Goal: Transaction & Acquisition: Download file/media

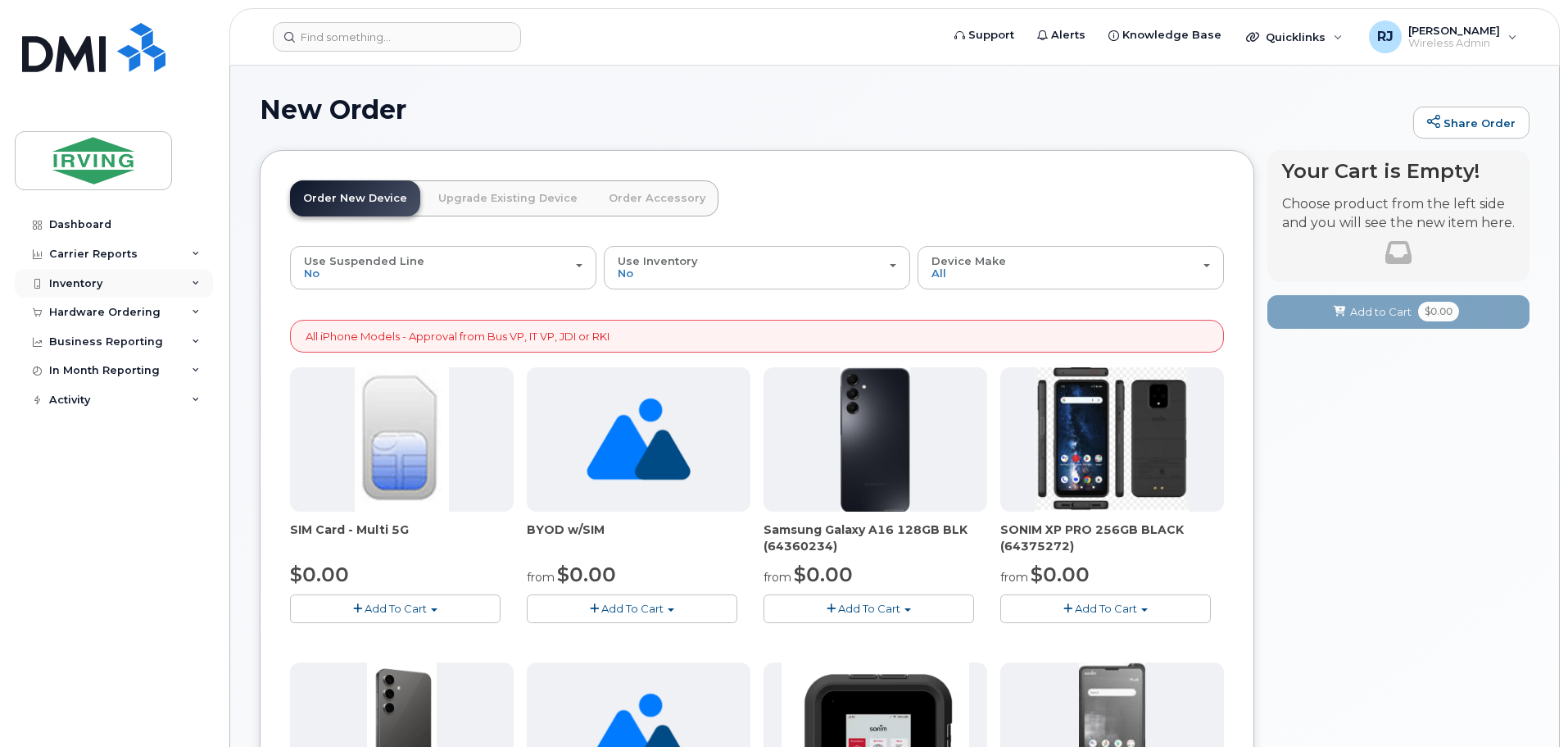
click at [96, 284] on div "Inventory" at bounding box center [75, 284] width 53 height 13
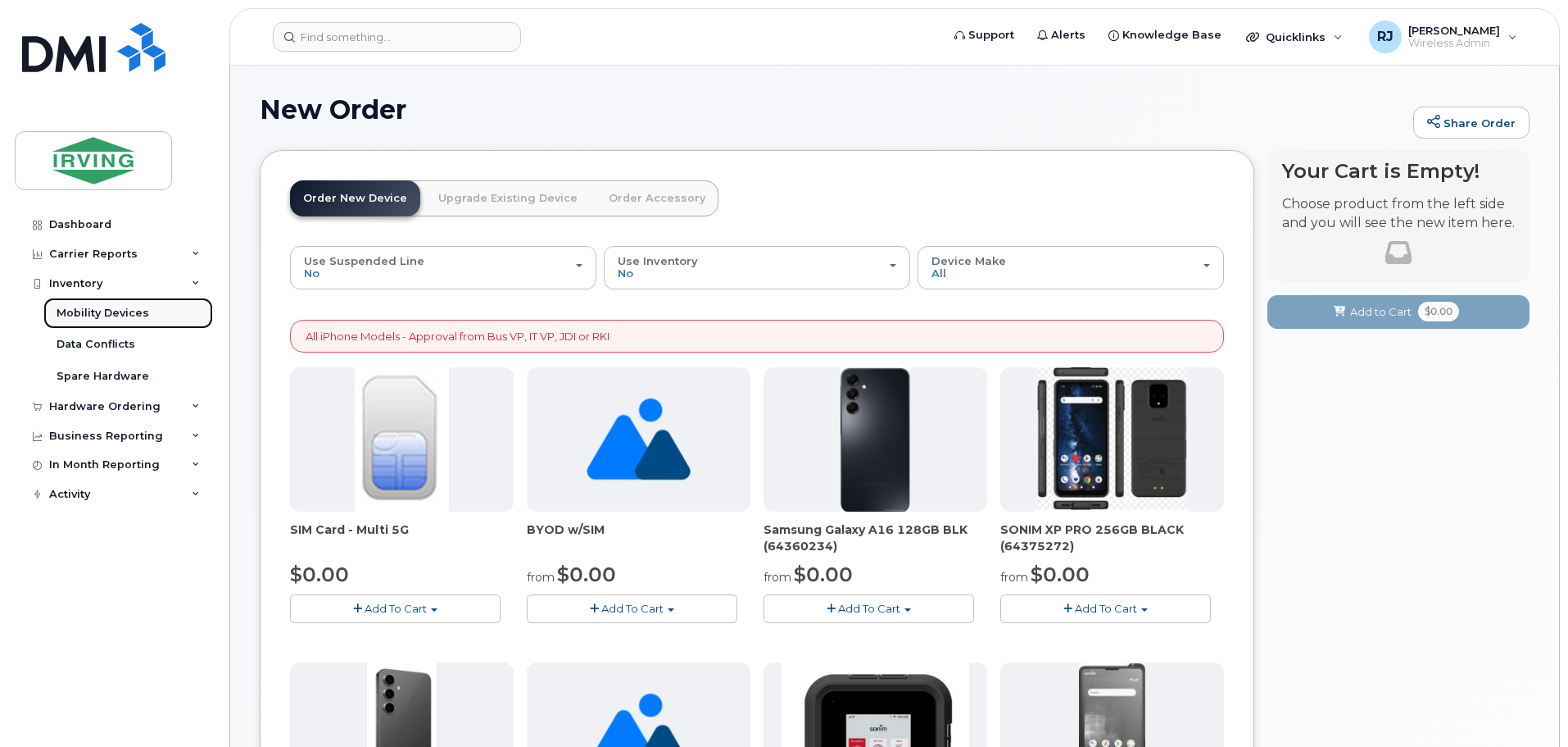
click at [95, 312] on div "Mobility Devices" at bounding box center [103, 313] width 93 height 15
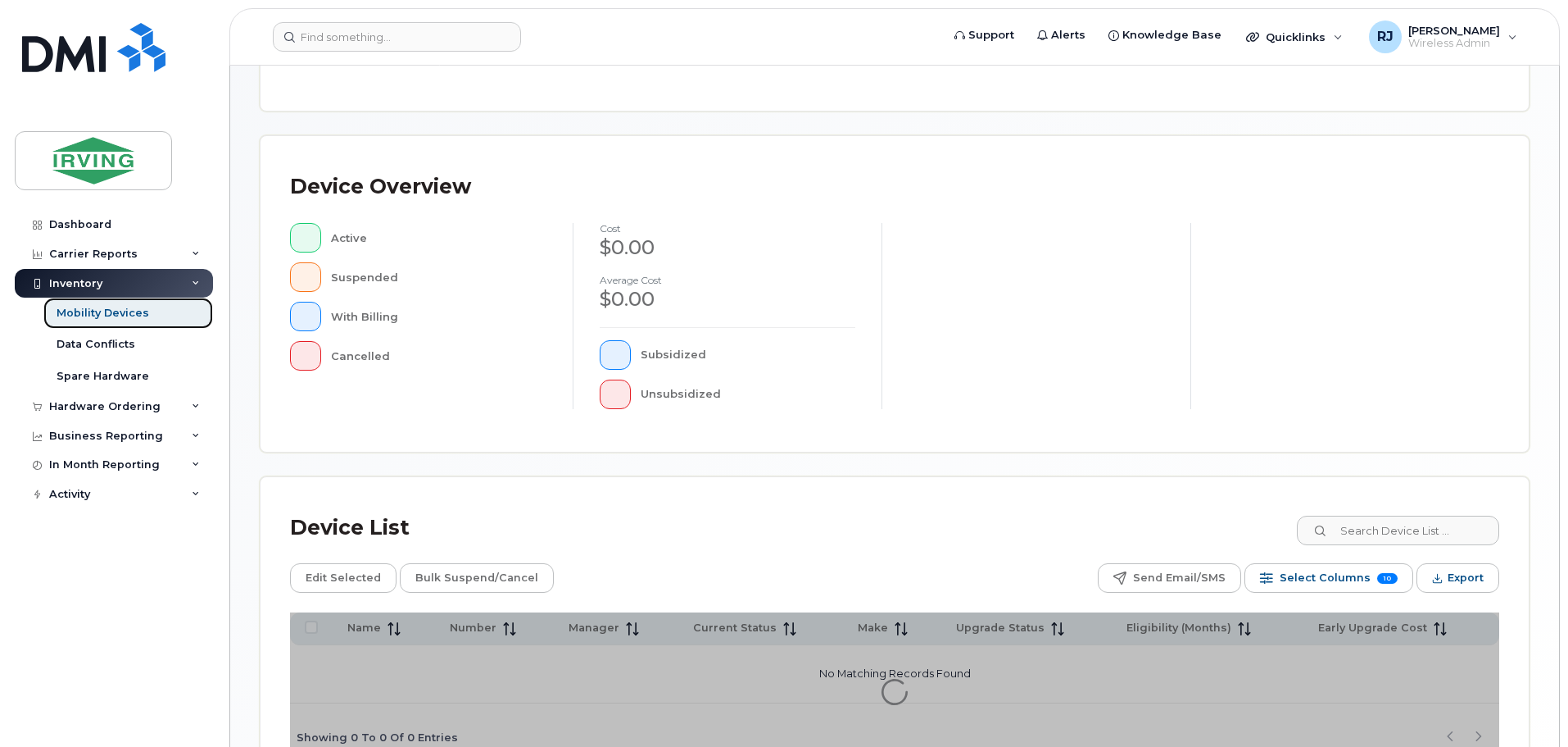
scroll to position [380, 0]
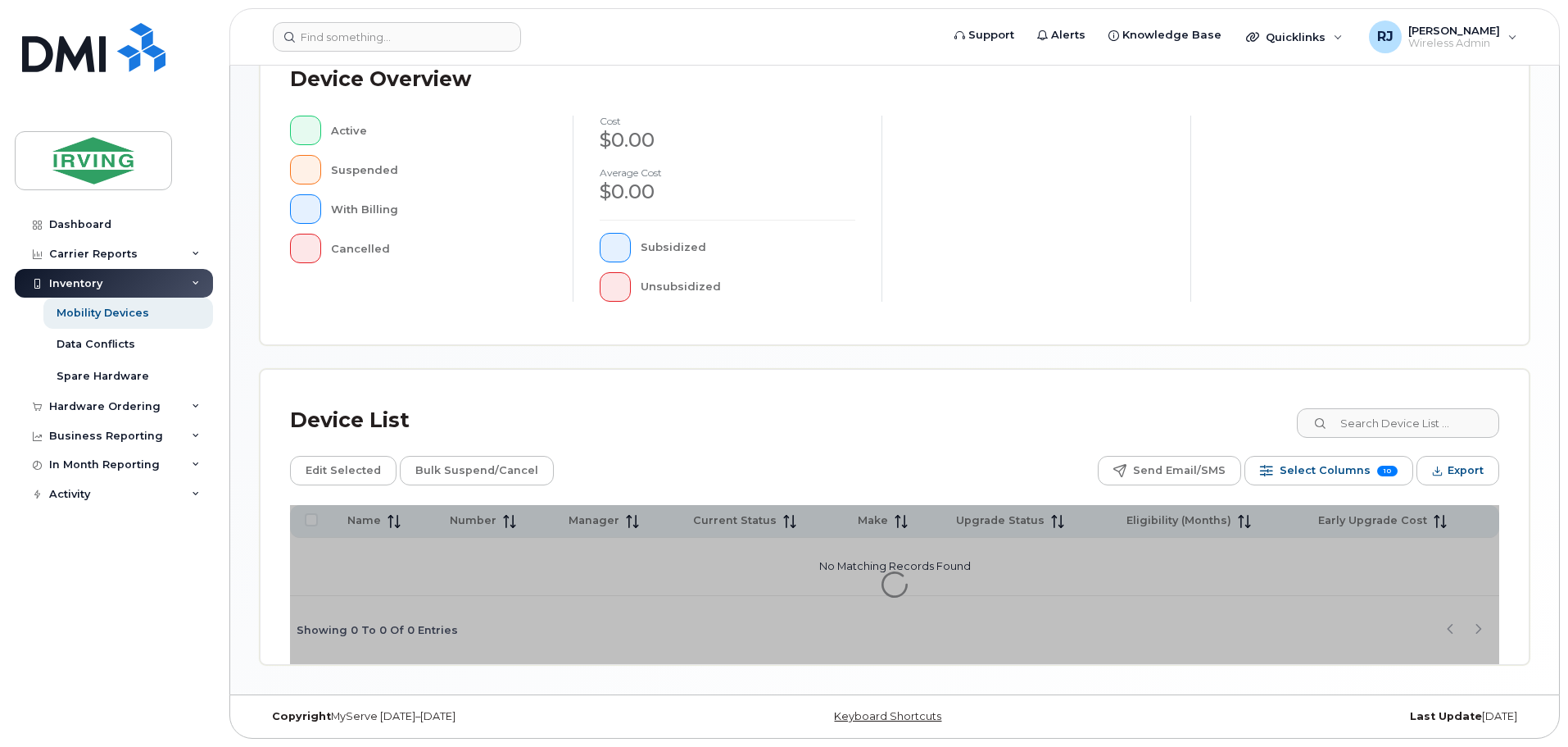
click at [1517, 519] on div "Device List Edit Selected Bulk Suspend/Cancel Send Email/SMS Select Columns 10 …" at bounding box center [894, 516] width 1269 height 294
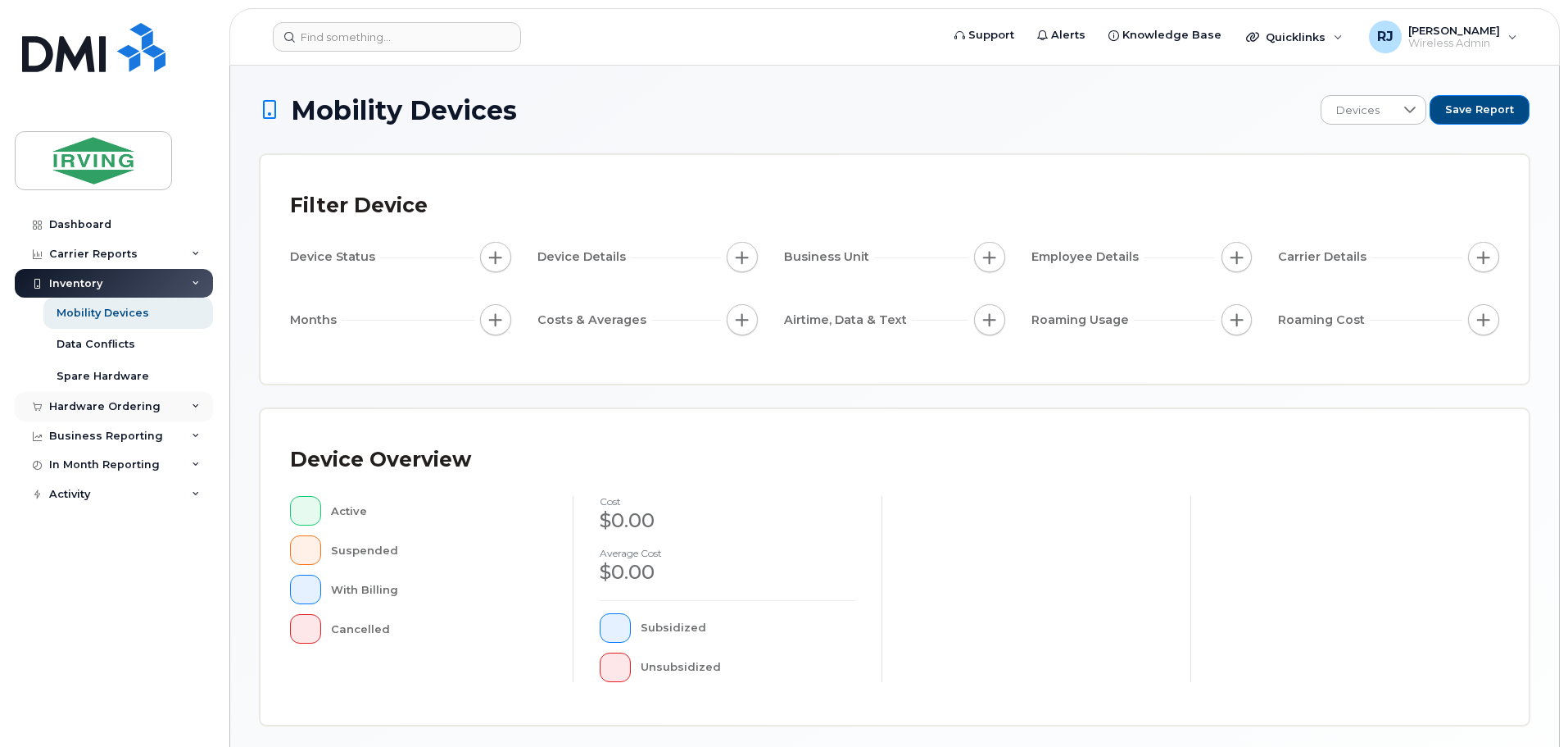
click at [141, 397] on div "Hardware Ordering" at bounding box center [114, 407] width 198 height 30
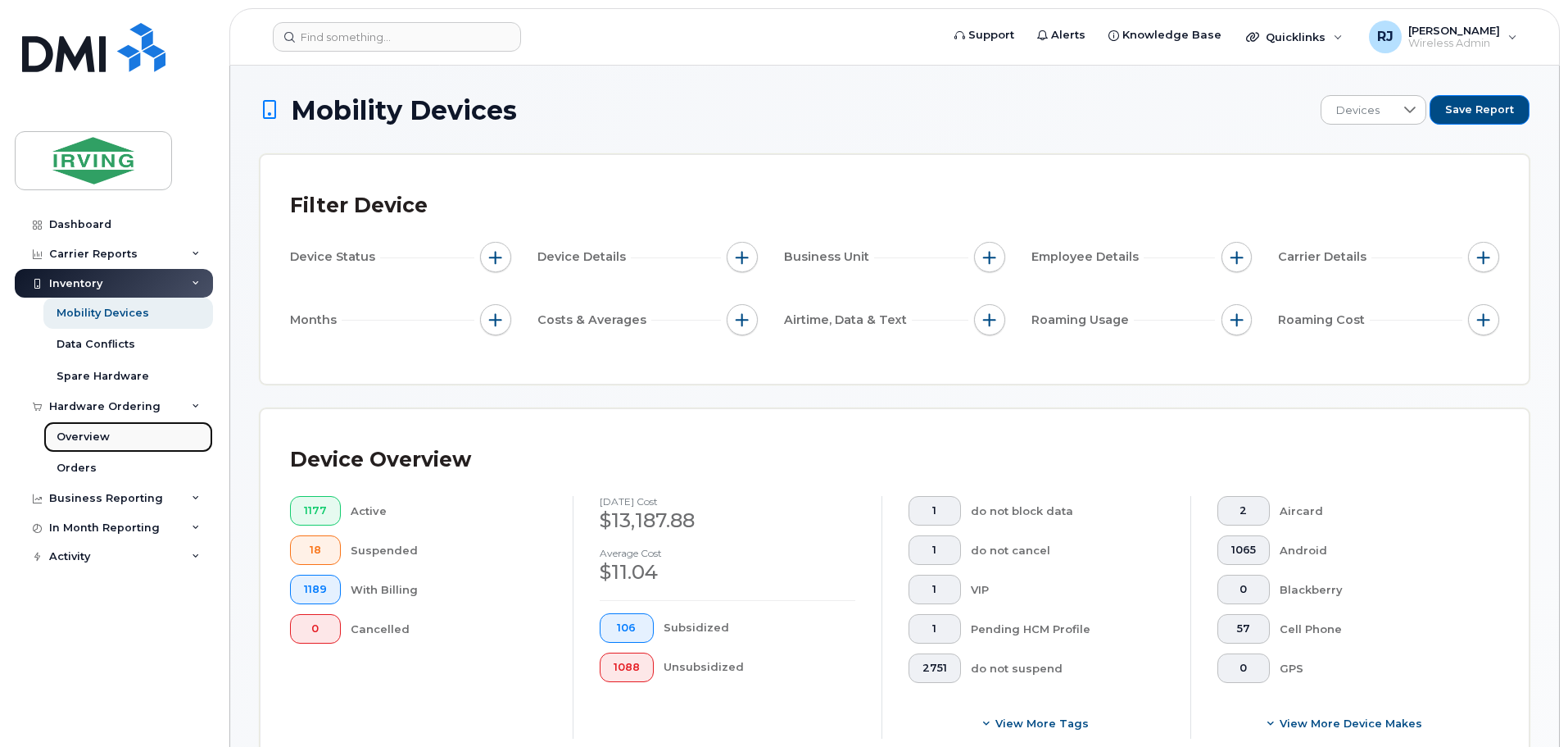
click at [93, 431] on div "Overview" at bounding box center [83, 437] width 53 height 15
click at [144, 314] on div "Mobility Devices" at bounding box center [103, 313] width 93 height 15
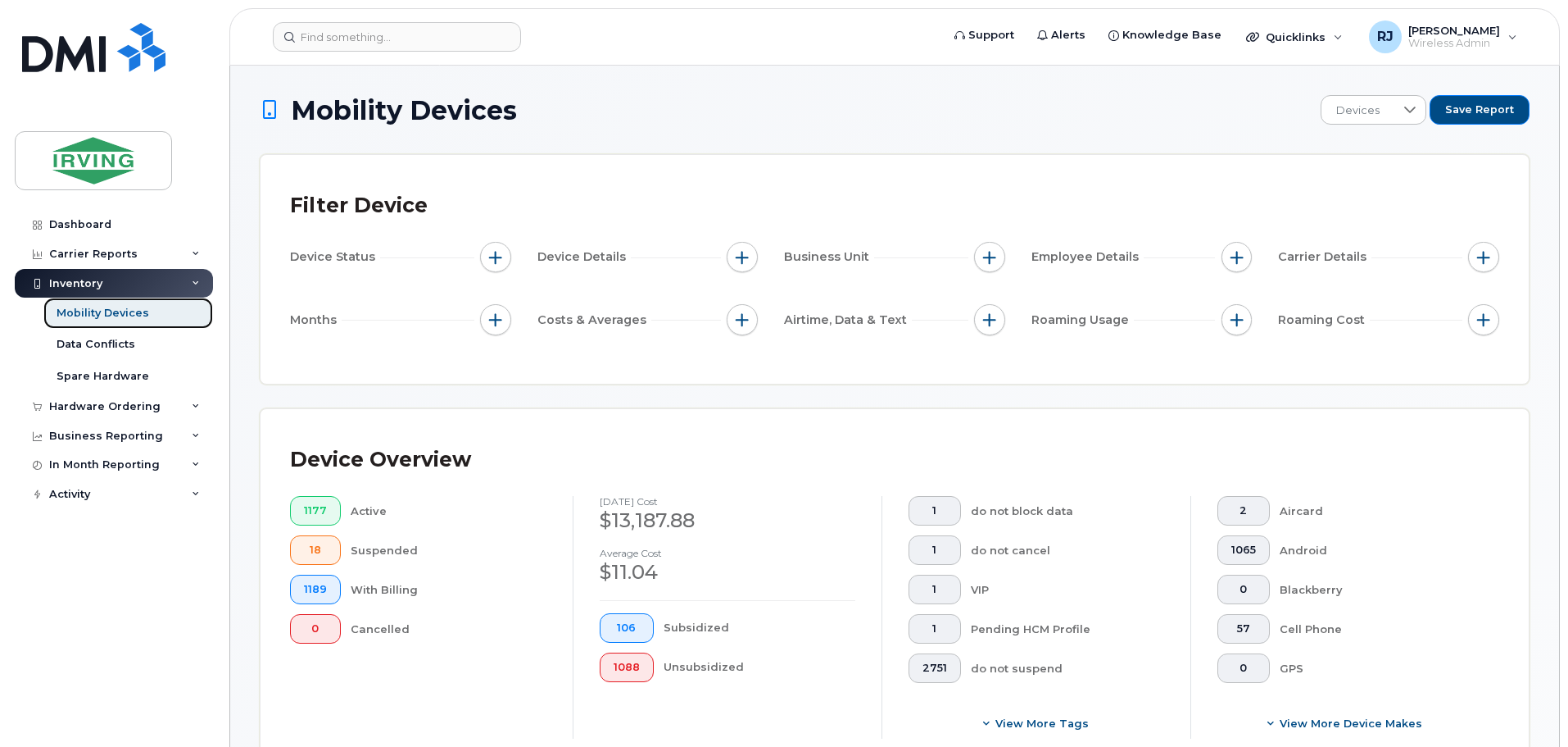
click at [143, 316] on div "Mobility Devices" at bounding box center [103, 313] width 93 height 15
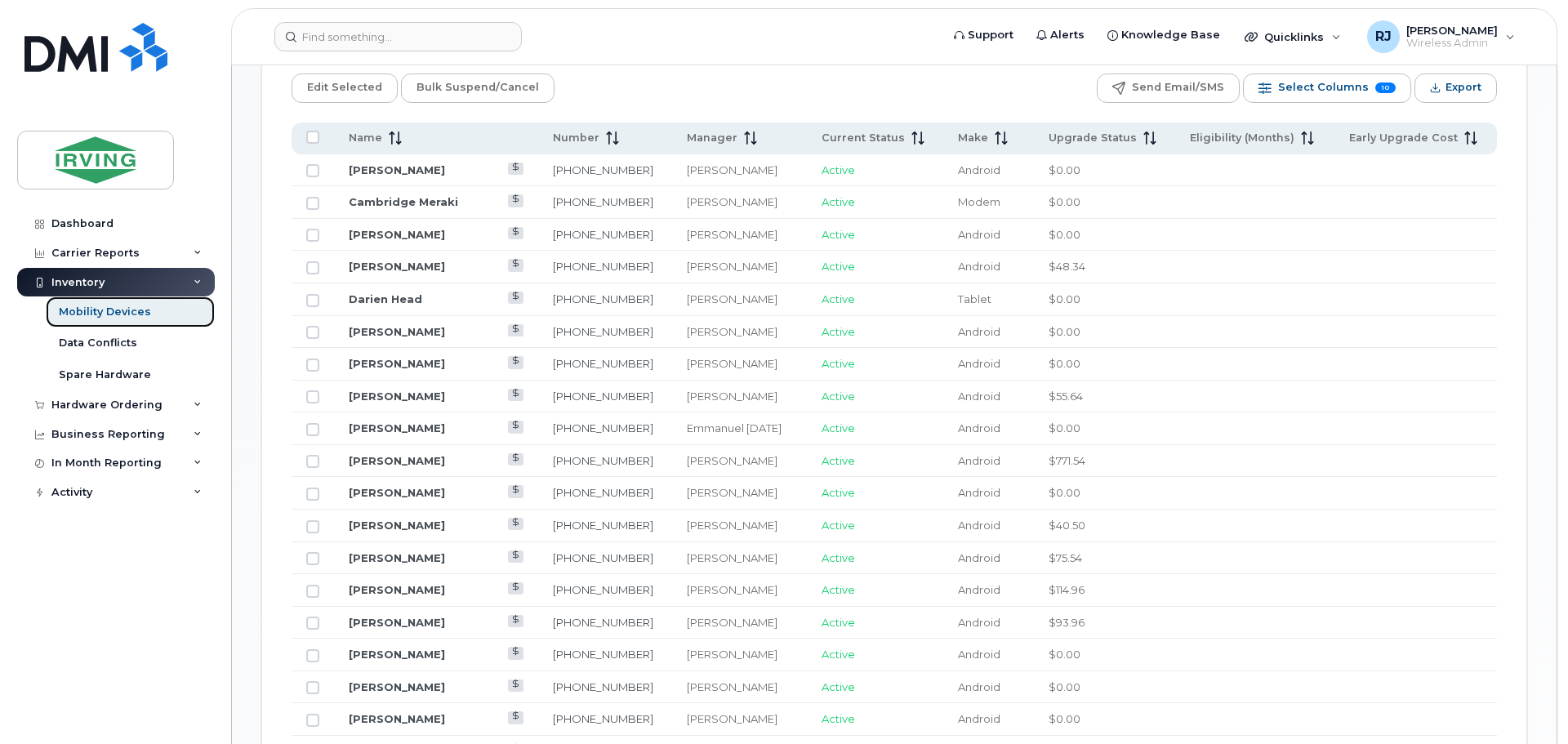
scroll to position [571, 0]
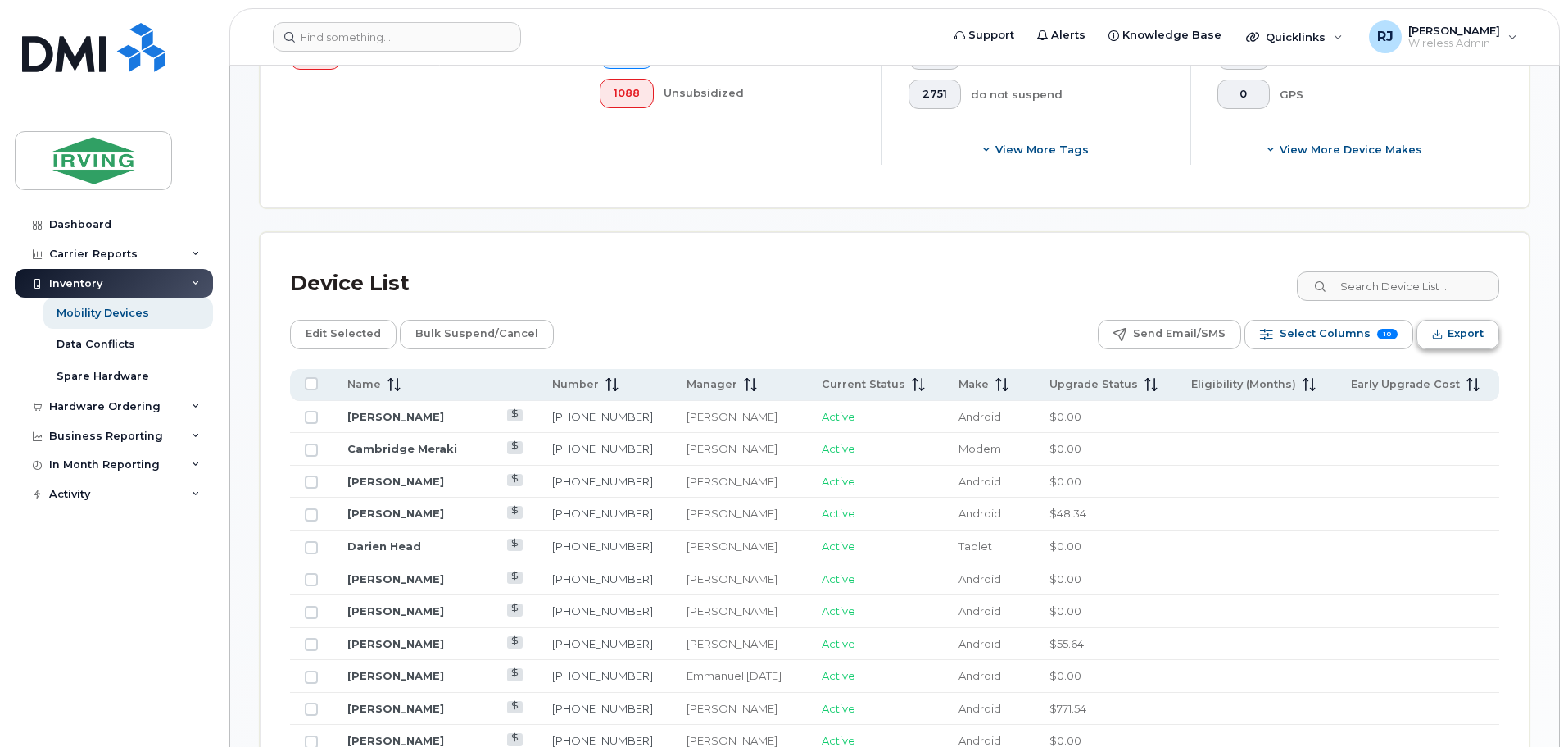
click at [1444, 339] on button "Export" at bounding box center [1458, 334] width 83 height 30
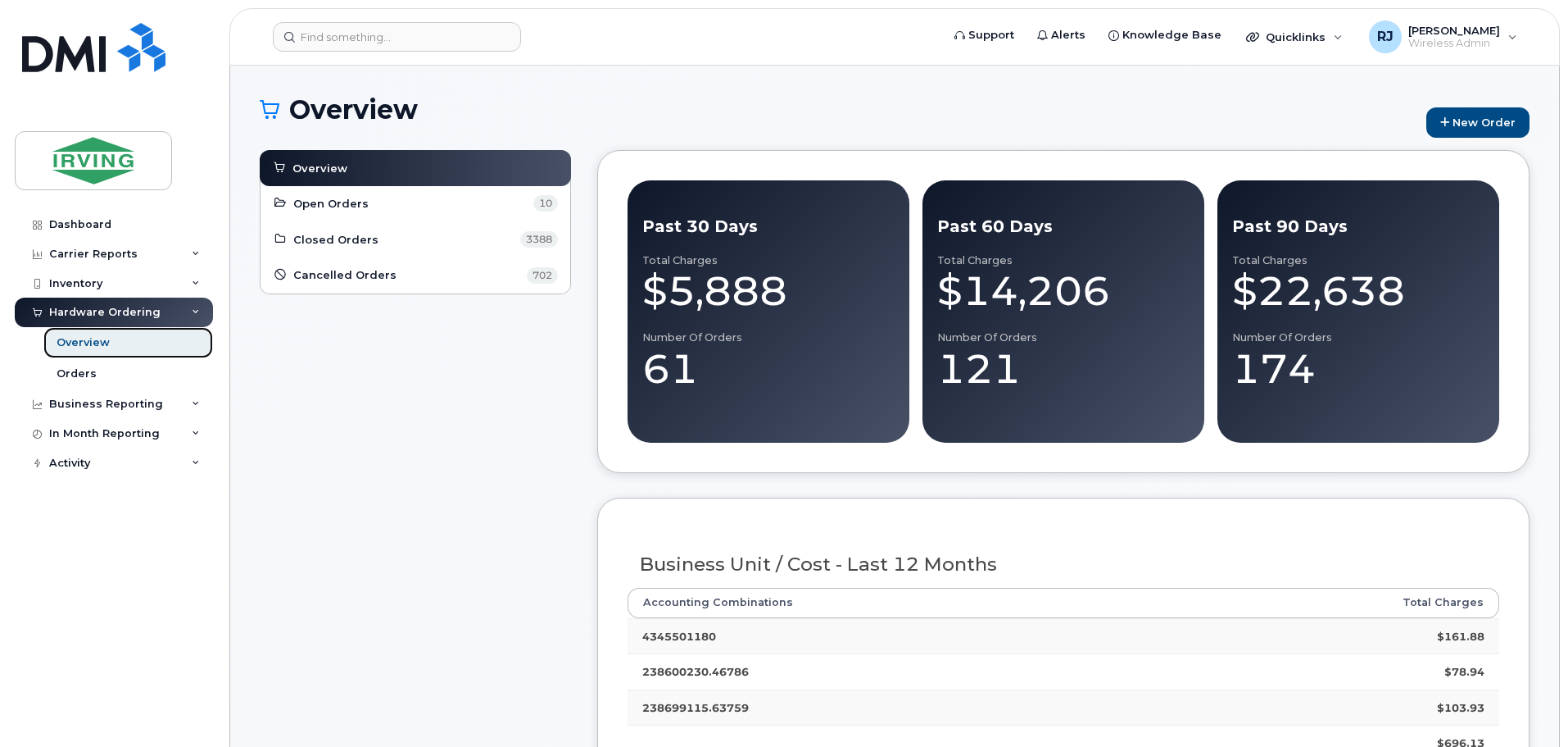
click at [102, 338] on div "Overview" at bounding box center [83, 343] width 53 height 15
click at [195, 277] on div "Inventory" at bounding box center [114, 284] width 198 height 30
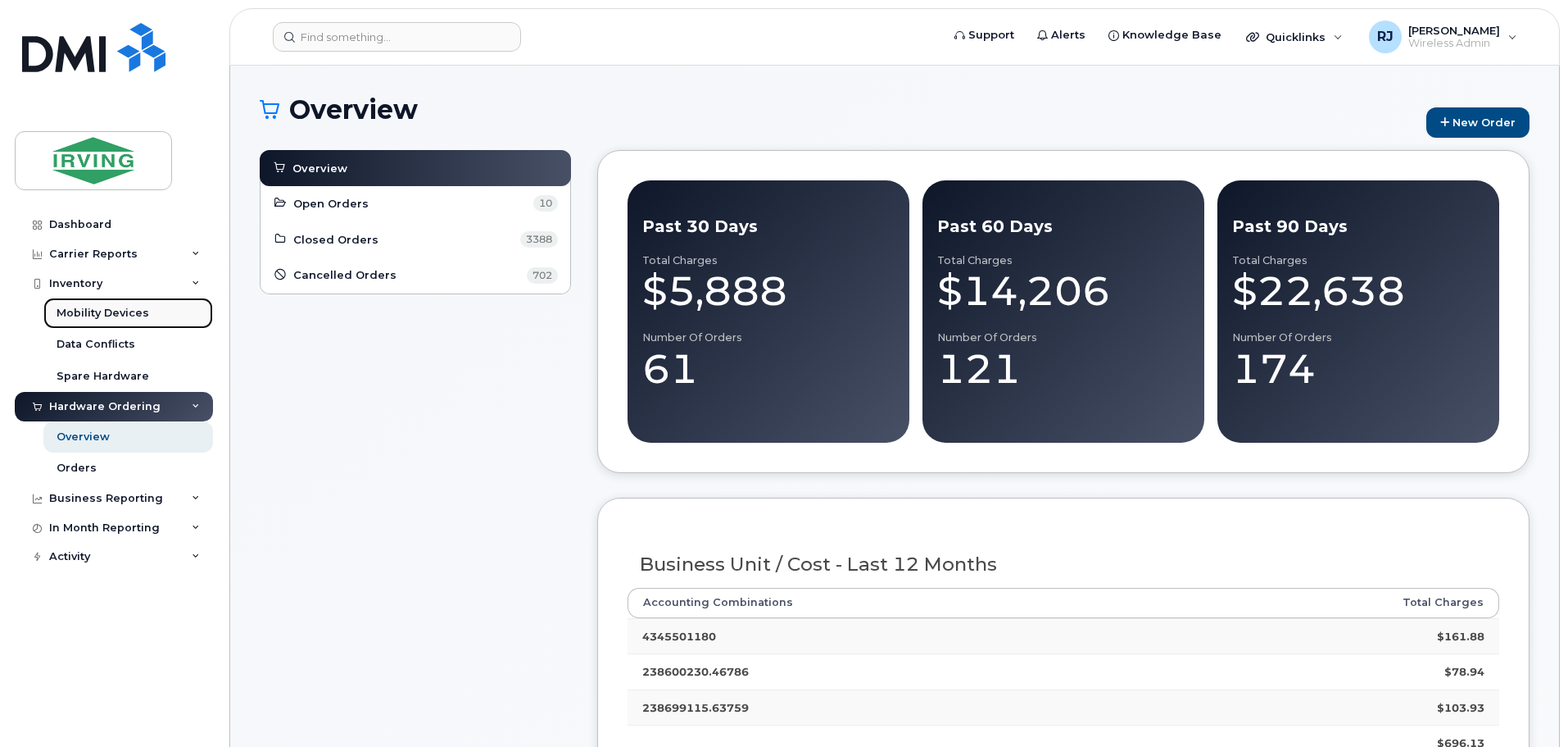
click at [133, 304] on link "Mobility Devices" at bounding box center [128, 313] width 169 height 32
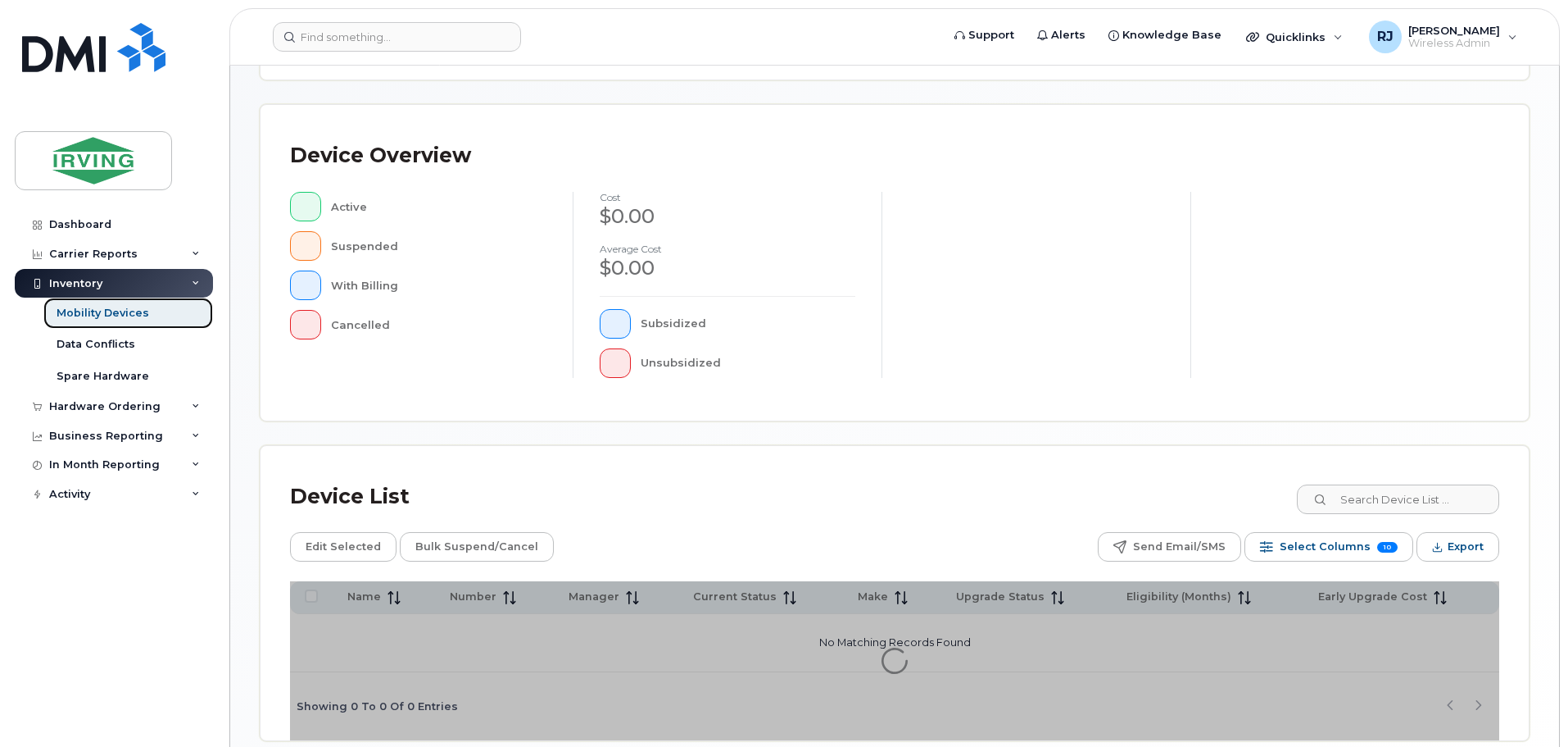
scroll to position [380, 0]
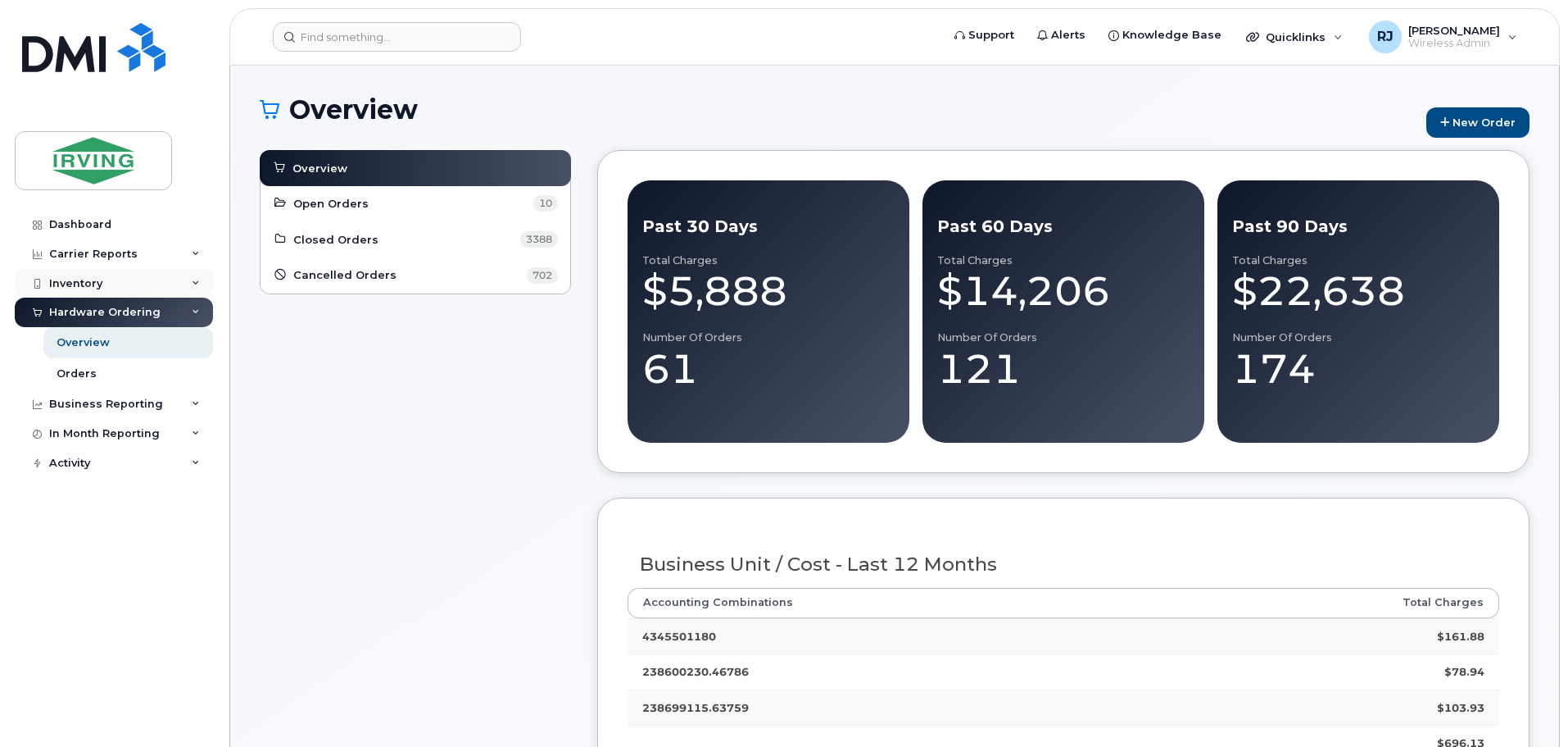
click at [184, 280] on div "Inventory" at bounding box center [114, 284] width 198 height 30
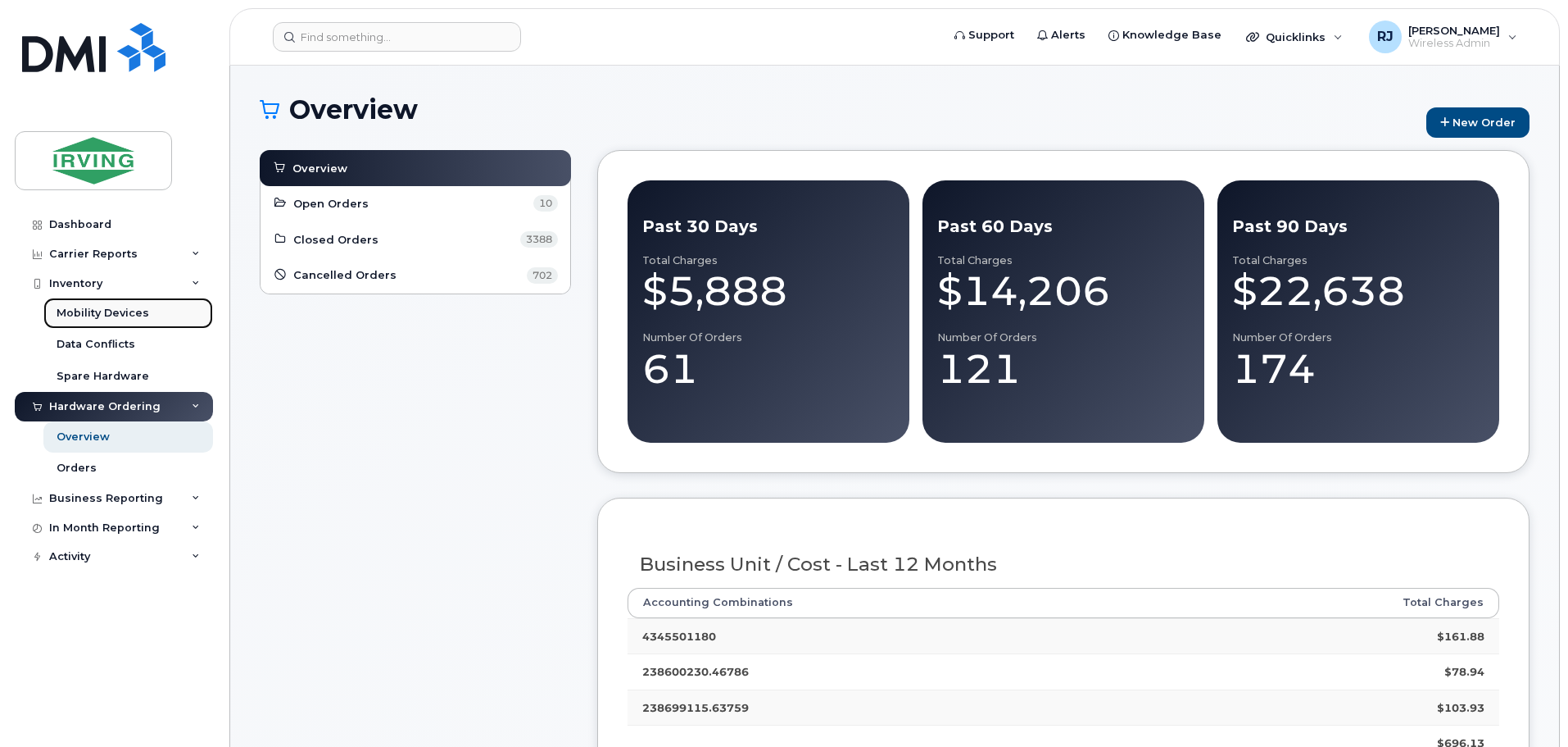
click at [139, 307] on div "Mobility Devices" at bounding box center [103, 313] width 93 height 15
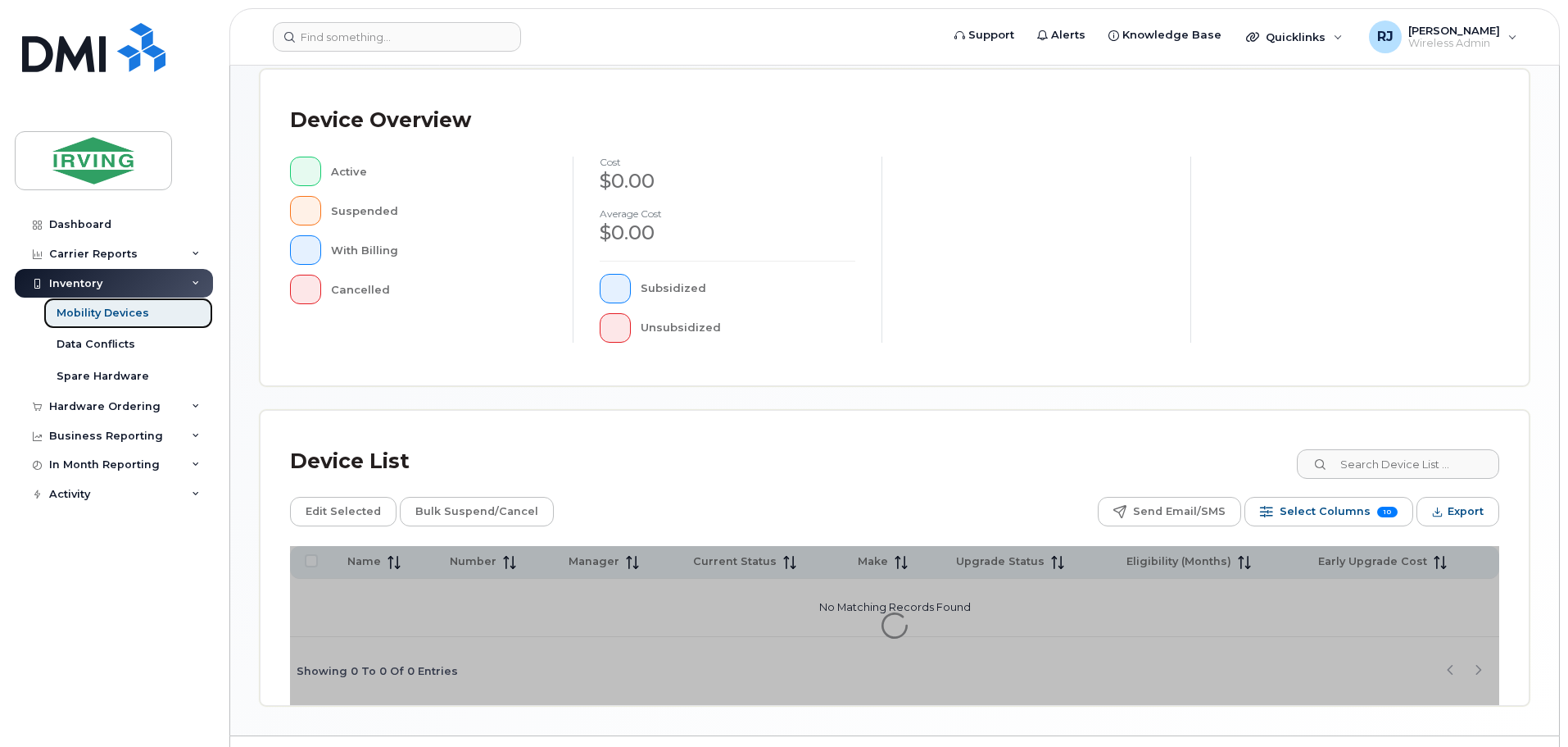
scroll to position [380, 0]
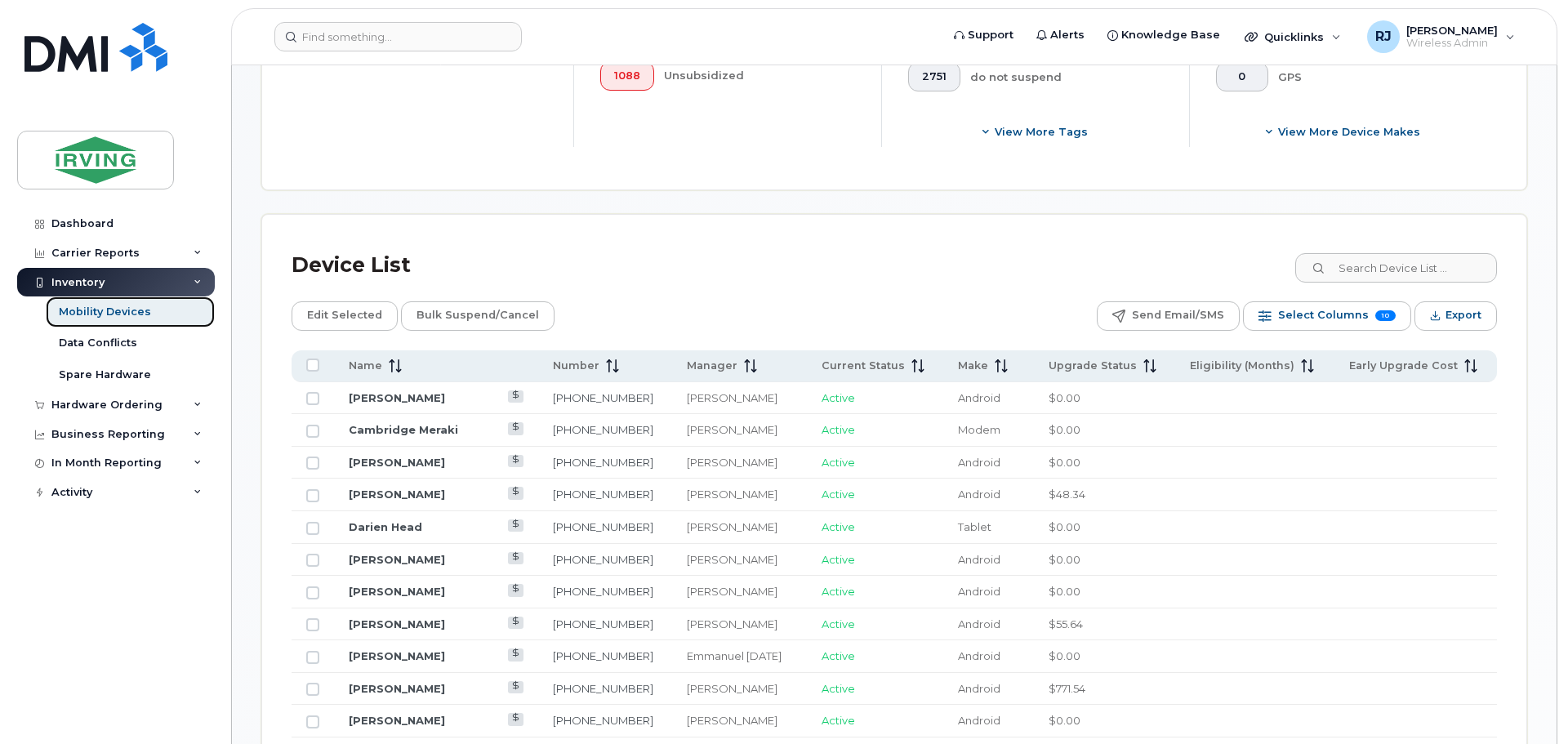
scroll to position [623, 0]
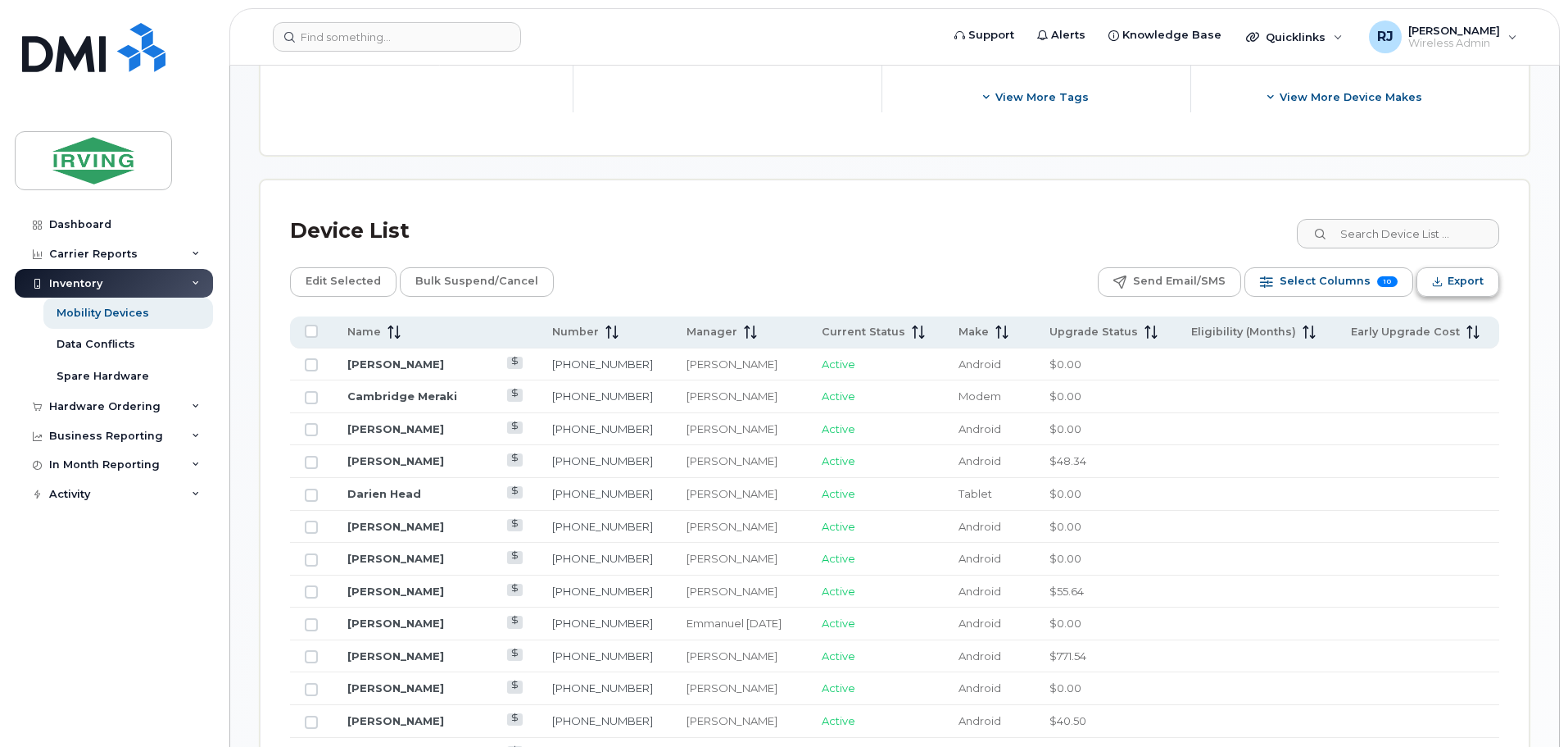
click at [1479, 288] on span "Export" at bounding box center [1465, 281] width 36 height 25
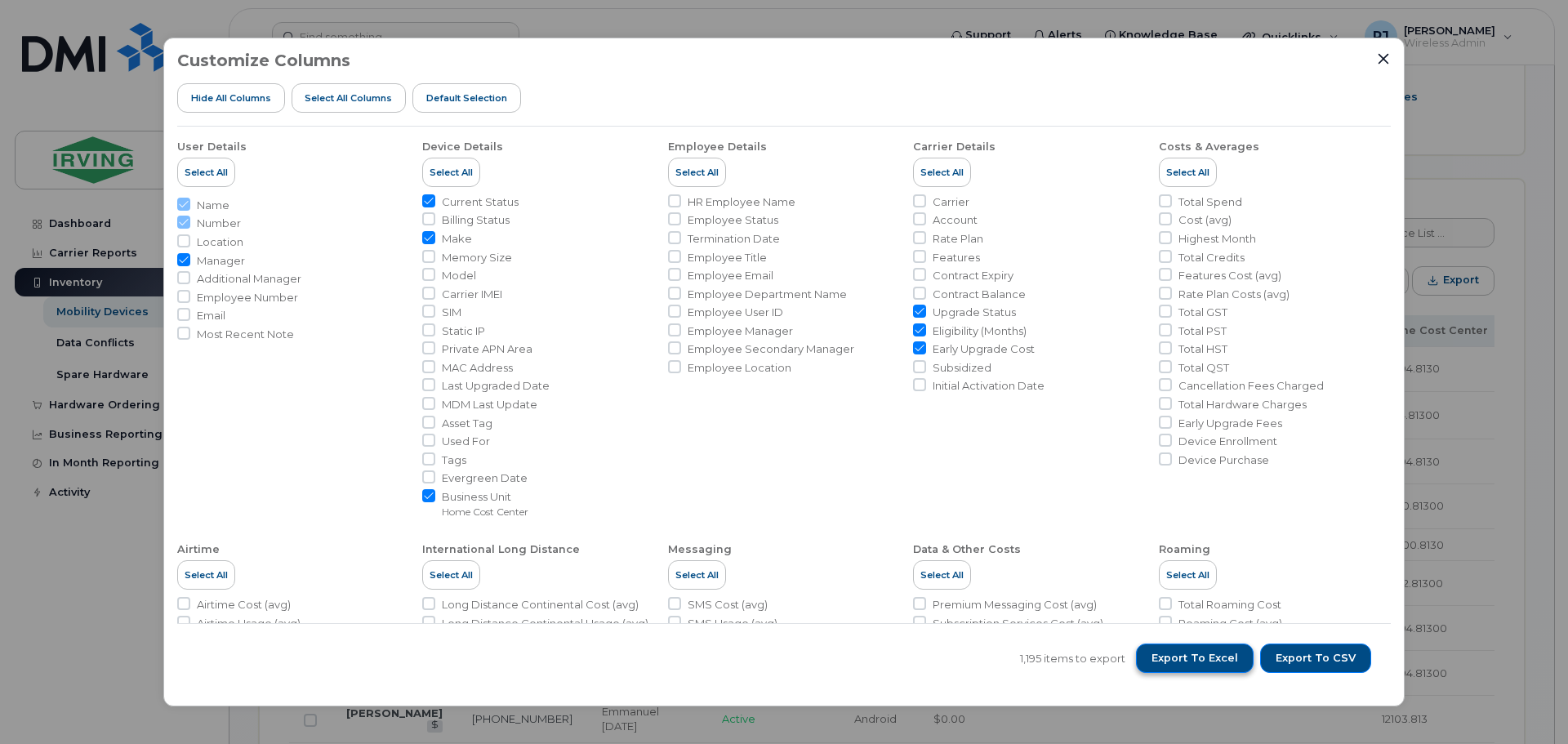
click at [1234, 664] on span "Export to Excel" at bounding box center [1194, 658] width 87 height 15
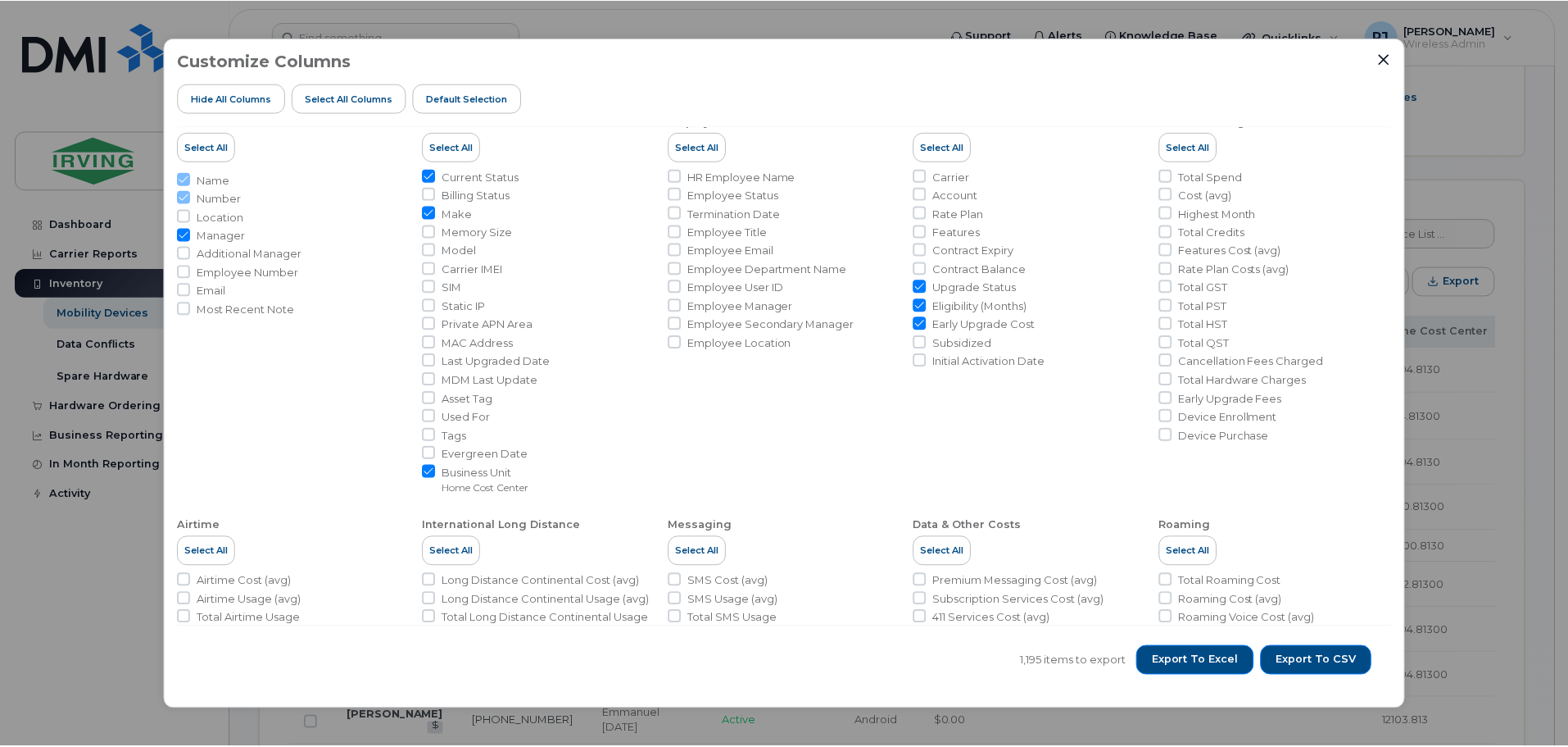
scroll to position [0, 0]
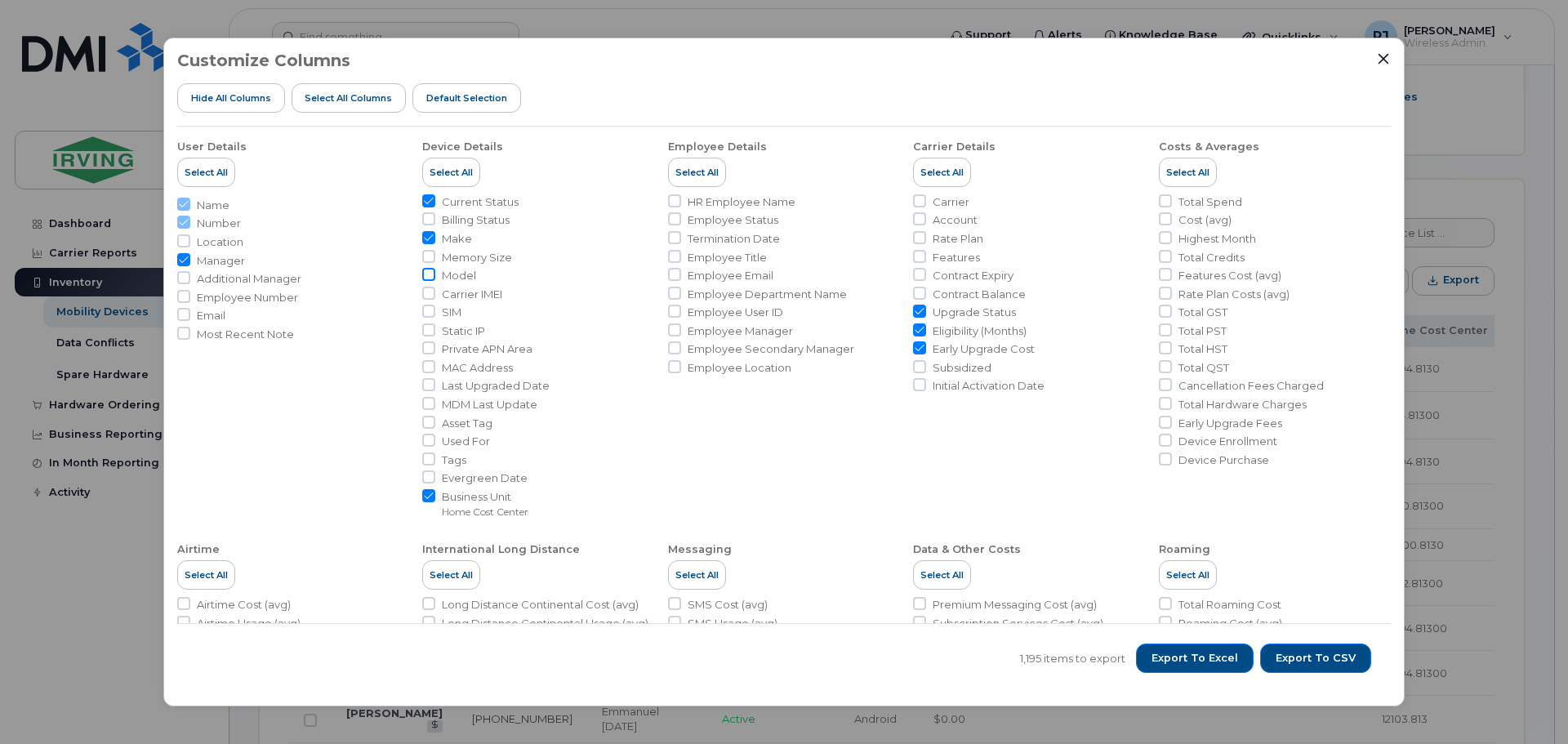
click at [429, 274] on input "Model" at bounding box center [428, 274] width 13 height 13
checkbox input "true"
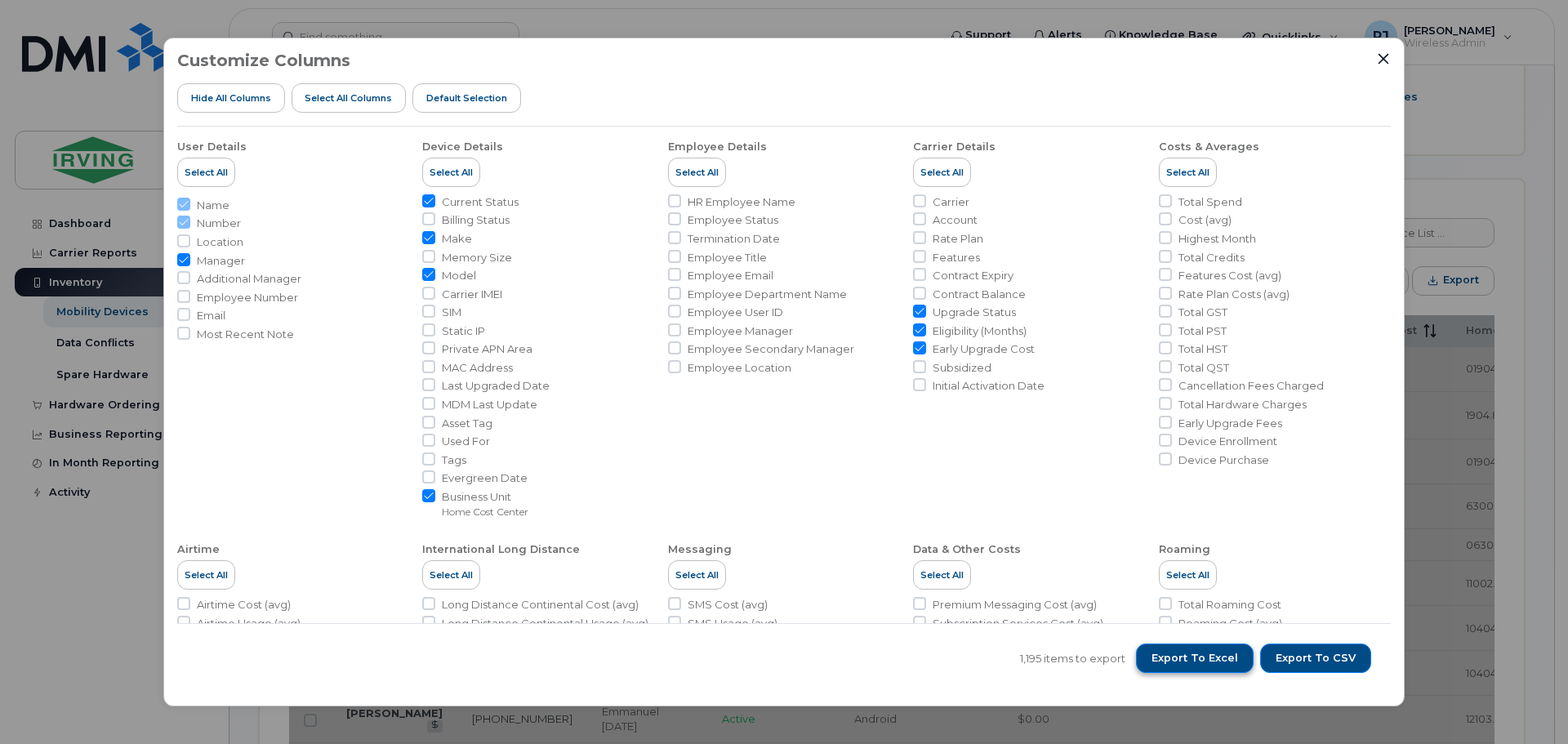
click at [1232, 656] on span "Export to Excel" at bounding box center [1194, 658] width 87 height 15
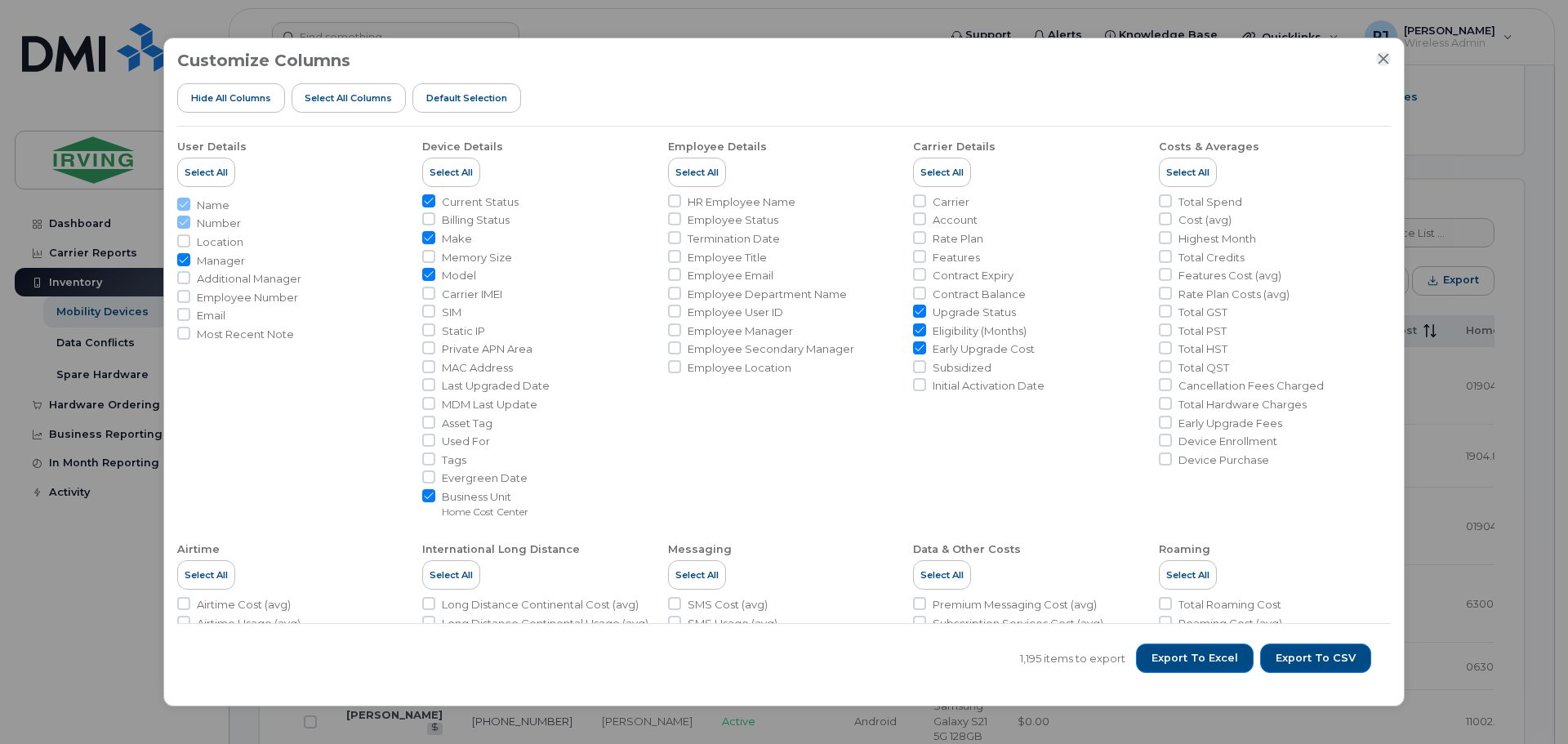
click at [1384, 60] on icon "Close" at bounding box center [1384, 59] width 13 height 13
